Goal: Information Seeking & Learning: Check status

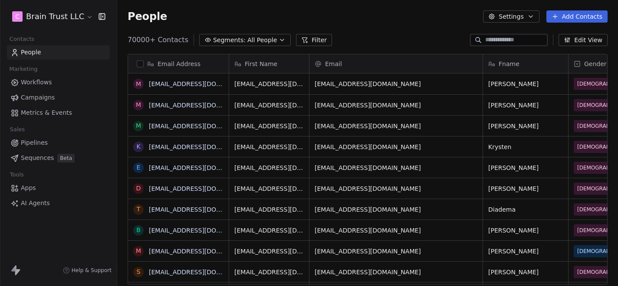
scroll to position [251, 501]
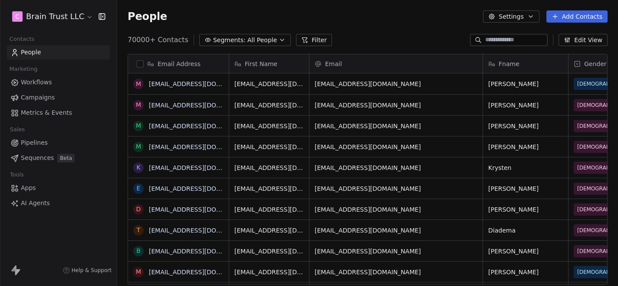
click at [44, 83] on span "Workflows" at bounding box center [36, 82] width 31 height 9
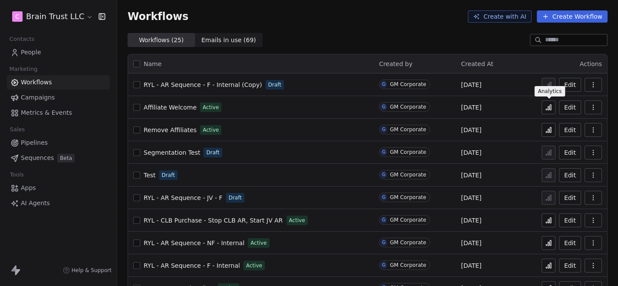
click at [551, 107] on icon at bounding box center [550, 107] width 1 height 5
click at [32, 101] on span "Campaigns" at bounding box center [38, 97] width 34 height 9
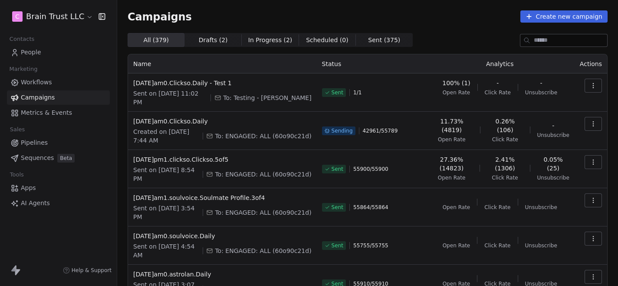
click at [598, 155] on button "button" at bounding box center [593, 162] width 17 height 14
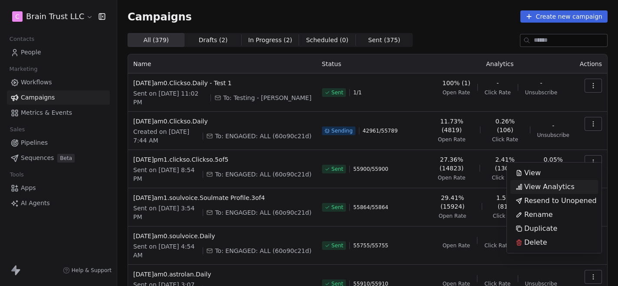
click at [556, 191] on span "View Analytics" at bounding box center [549, 186] width 50 height 10
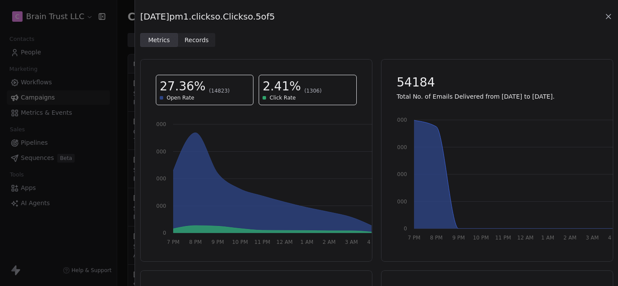
click at [203, 44] on span "Records Records" at bounding box center [197, 40] width 38 height 14
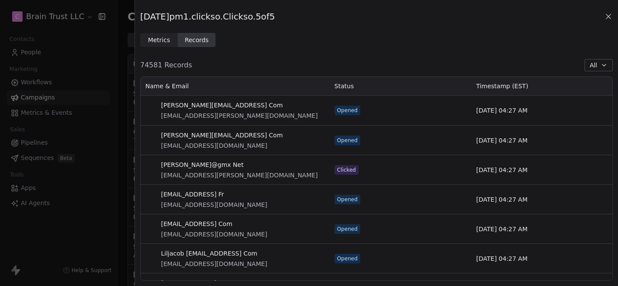
scroll to position [204, 473]
click at [358, 50] on div "[DATE]pm1.clickso.Clickso.5of5 Metrics Metrics Records Records 74581 Records Al…" at bounding box center [376, 143] width 483 height 286
click at [425, 147] on div "Opened" at bounding box center [400, 139] width 142 height 29
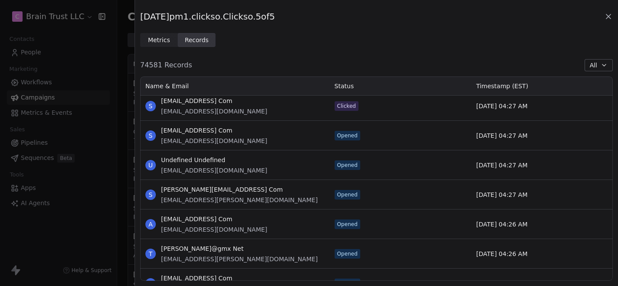
scroll to position [226, 0]
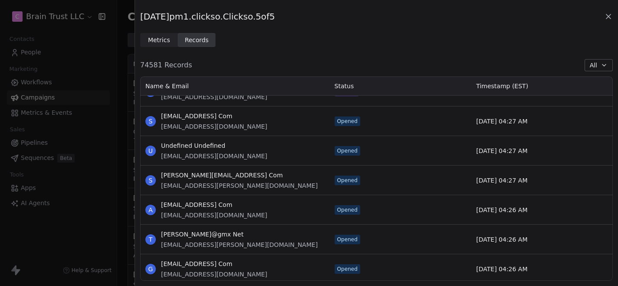
click at [598, 62] on button "All" at bounding box center [599, 65] width 28 height 12
click at [588, 178] on span "Skipped" at bounding box center [578, 181] width 24 height 9
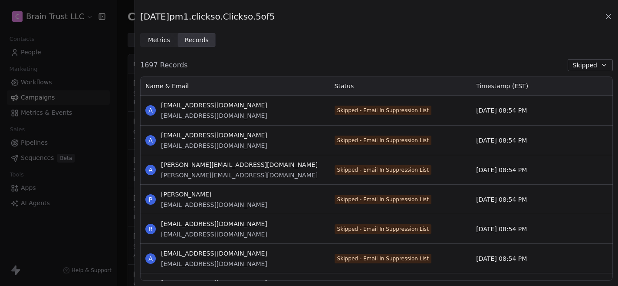
scroll to position [204, 473]
click at [374, 155] on div "Skipped - Email In Suppression List" at bounding box center [400, 169] width 142 height 29
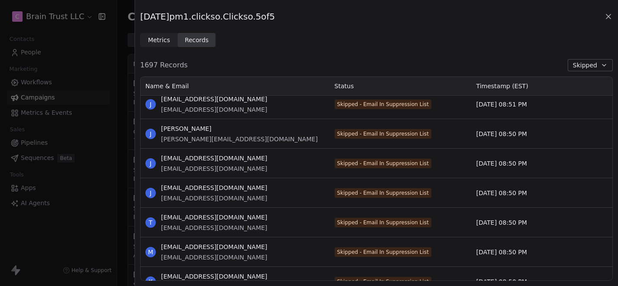
scroll to position [1111, 0]
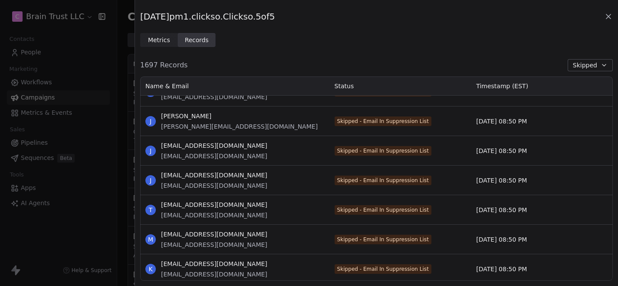
click at [112, 69] on div "[DATE]pm1.clickso.Clickso.5of5 Metrics Metrics Records Records 1697 Records Ski…" at bounding box center [309, 143] width 618 height 286
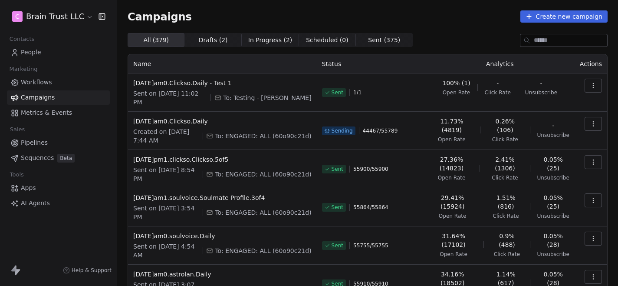
click at [50, 49] on link "People" at bounding box center [58, 52] width 103 height 14
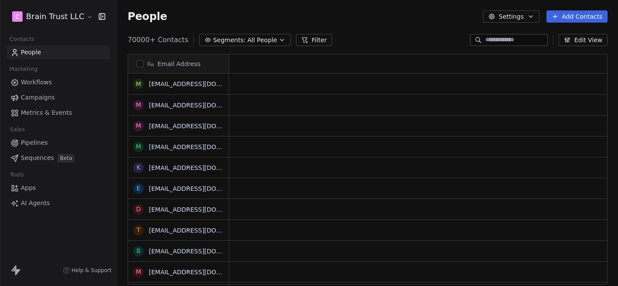
scroll to position [251, 501]
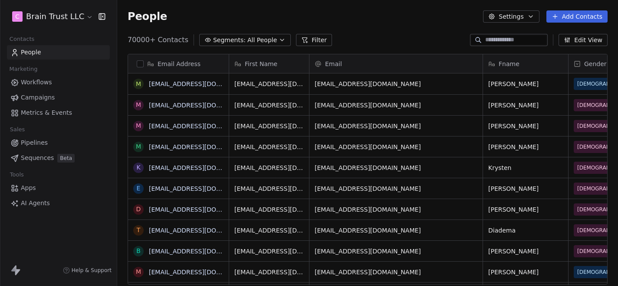
click at [299, 35] on button "Filter" at bounding box center [314, 40] width 36 height 12
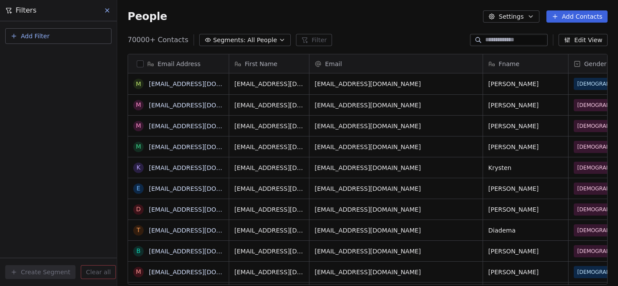
click at [37, 38] on span "Add Filter" at bounding box center [35, 36] width 29 height 9
click at [43, 56] on span "Contact properties" at bounding box center [42, 56] width 56 height 9
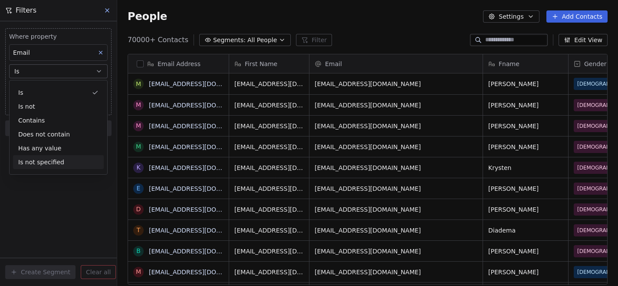
click at [30, 201] on div "Where property Email Is Add filter to this group Add another filter Create Segm…" at bounding box center [58, 153] width 117 height 264
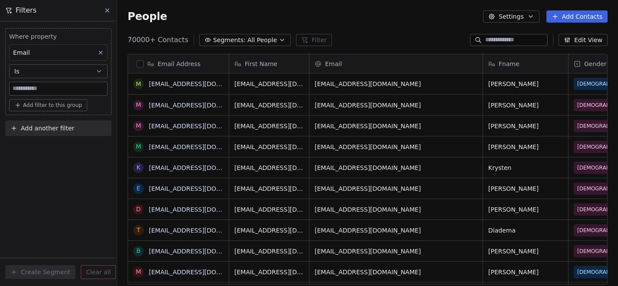
click at [40, 88] on input at bounding box center [59, 88] width 98 height 13
click at [55, 157] on div "Where property Email Is Add filter to this group Add another filter Create Segm…" at bounding box center [58, 153] width 117 height 264
click at [109, 7] on button at bounding box center [107, 10] width 13 height 12
